Goal: Check status

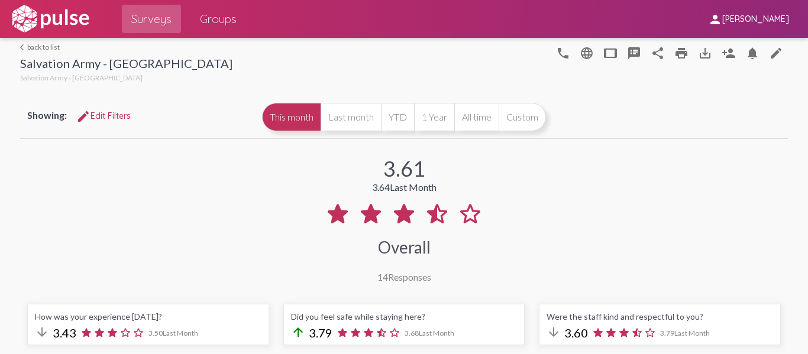
click at [283, 117] on button "This month" at bounding box center [291, 117] width 59 height 28
click at [333, 109] on button "Last month" at bounding box center [351, 117] width 60 height 28
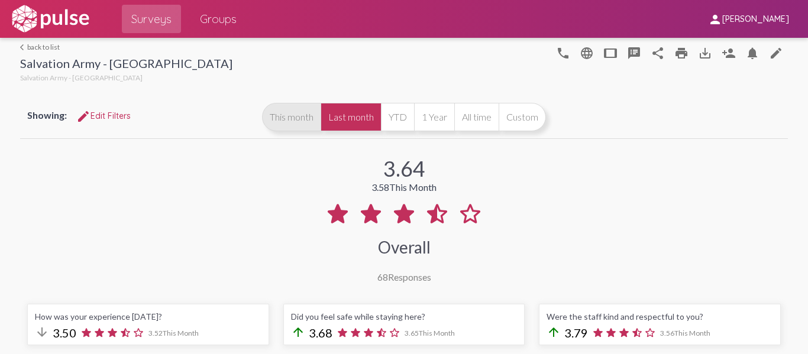
click at [299, 112] on button "This month" at bounding box center [291, 117] width 59 height 28
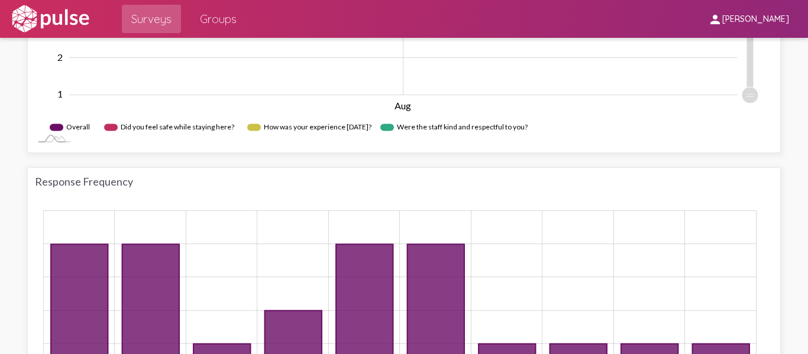
scroll to position [888, 0]
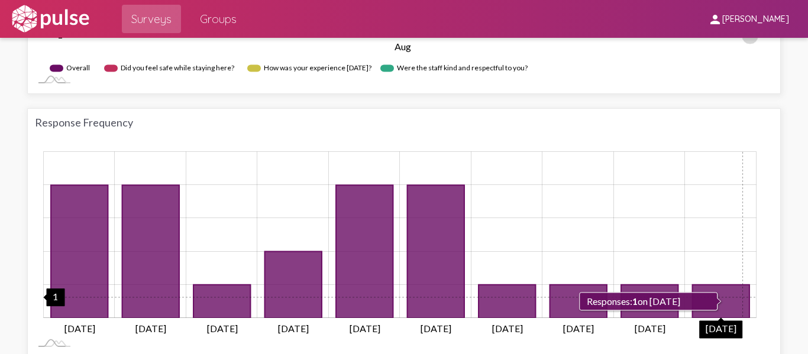
click at [739, 298] on icon "1 2025-08-10" at bounding box center [721, 301] width 57 height 33
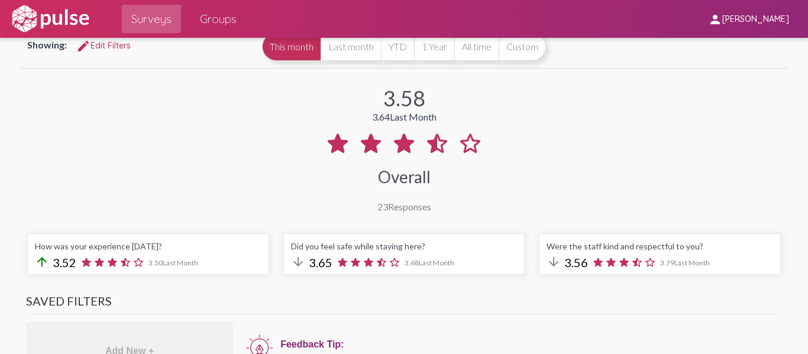
scroll to position [0, 0]
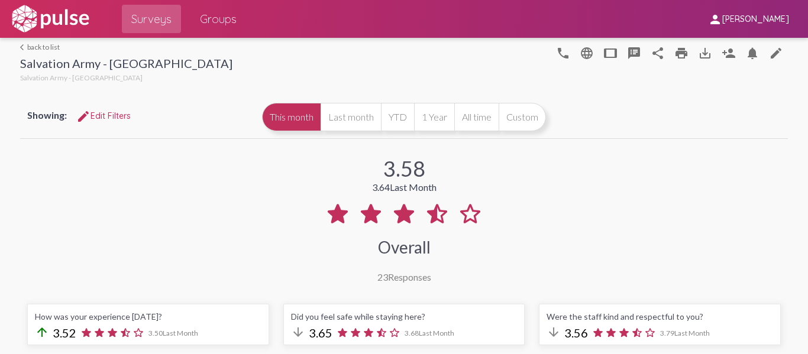
click at [201, 21] on span "Groups" at bounding box center [218, 18] width 37 height 21
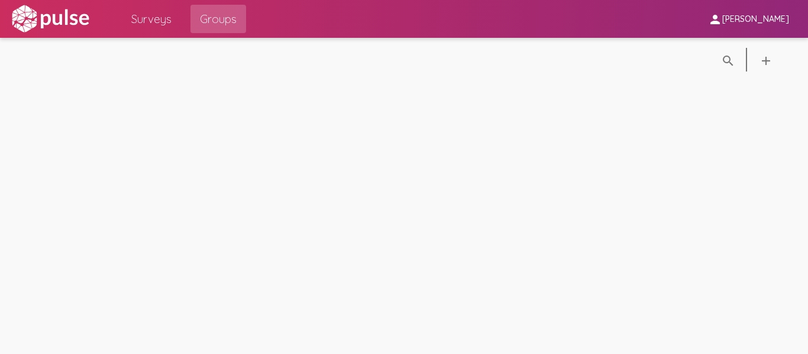
click at [165, 21] on span "Surveys" at bounding box center [151, 18] width 40 height 21
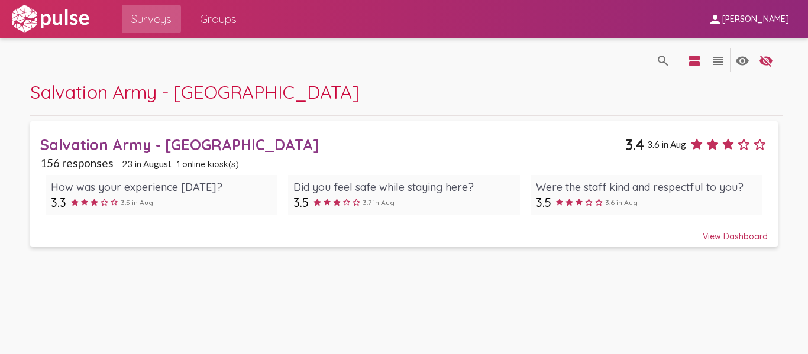
click at [736, 230] on div "View Dashboard" at bounding box center [403, 231] width 727 height 21
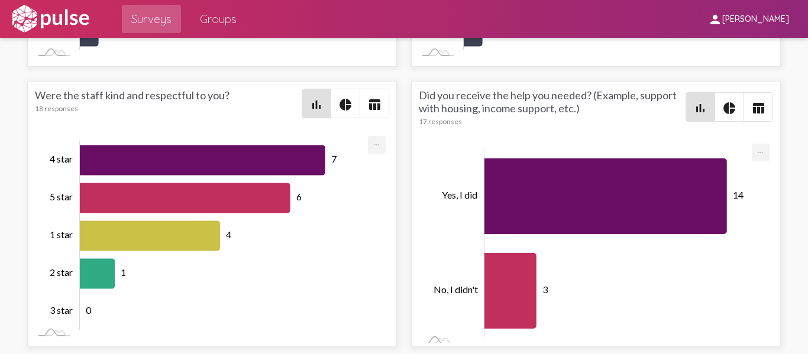
scroll to position [2497, 0]
